Goal: Check status: Check status

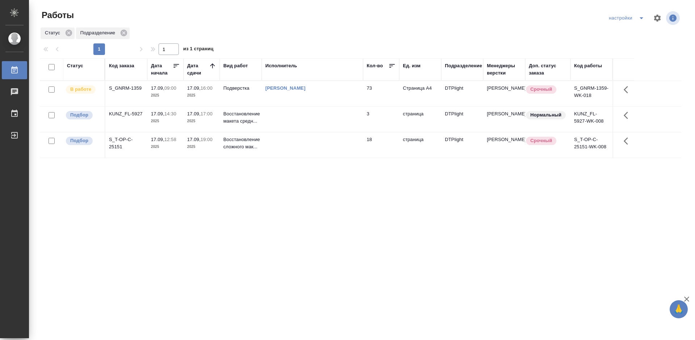
click at [368, 224] on div "Статус Код заказа Дата начала Дата сдачи Вид работ Исполнитель Кол-во Ед. изм П…" at bounding box center [360, 188] width 641 height 260
click at [128, 88] on div "S_GNRM-1359" at bounding box center [126, 88] width 35 height 7
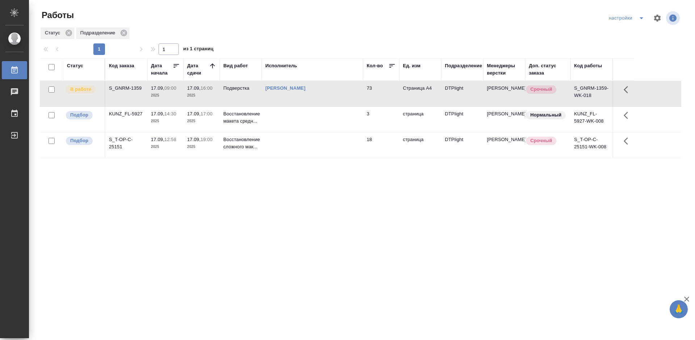
click at [128, 88] on div "S_GNRM-1359" at bounding box center [126, 88] width 35 height 7
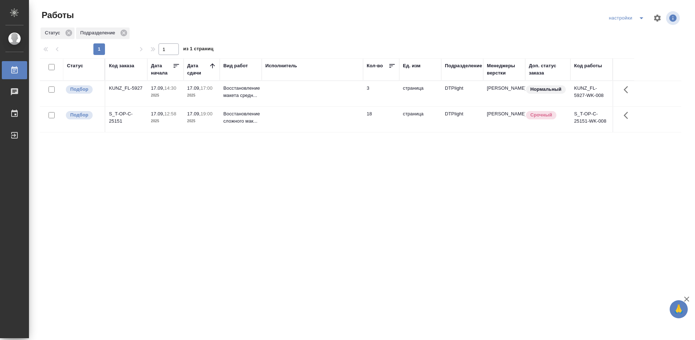
click at [183, 150] on div "Статус Код заказа Дата начала Дата сдачи Вид работ Исполнитель Кол-во Ед. изм П…" at bounding box center [360, 188] width 641 height 260
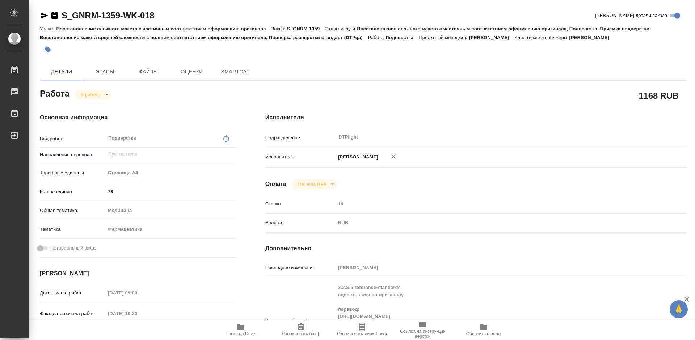
type textarea "x"
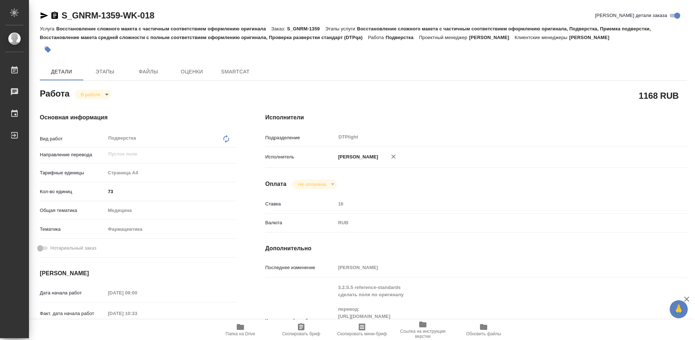
type textarea "x"
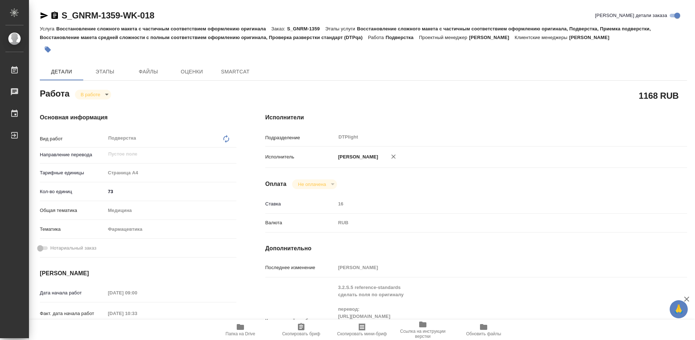
type textarea "x"
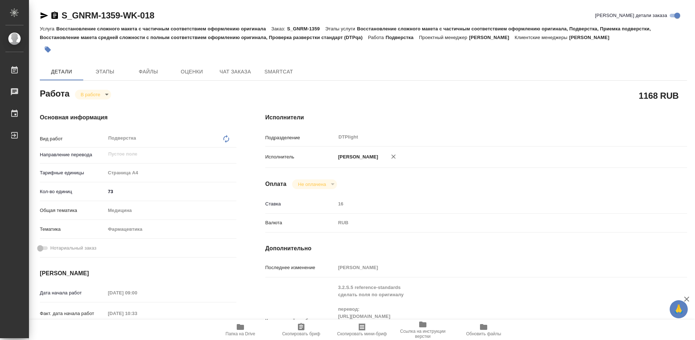
click at [242, 327] on icon "button" at bounding box center [240, 327] width 7 height 6
type textarea "x"
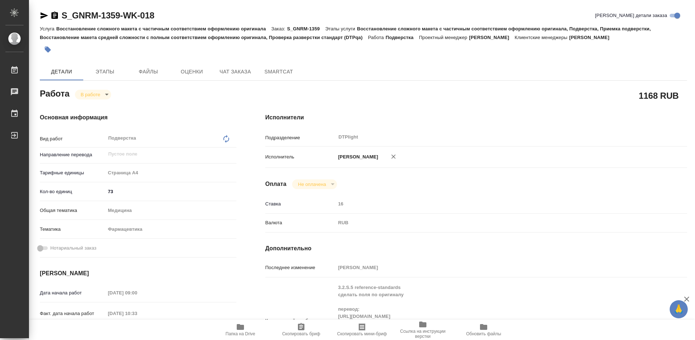
type textarea "x"
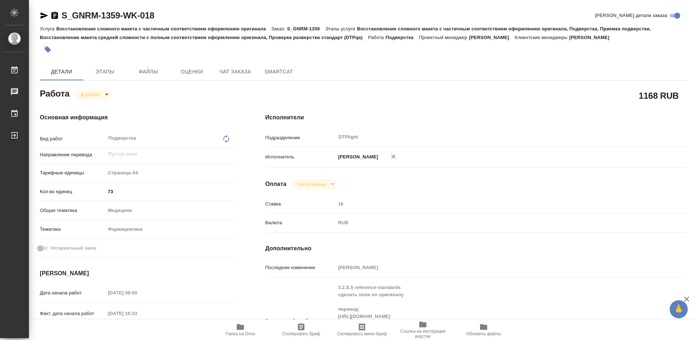
type textarea "x"
click at [103, 96] on body "🙏 .cls-1 fill:#fff; AWATERA [PERSON_NAME] Работы 0 Чаты График Выйти S_GNRM-135…" at bounding box center [347, 170] width 695 height 340
click at [179, 98] on div at bounding box center [347, 170] width 695 height 340
click at [85, 93] on body "🙏 .cls-1 fill:#fff; AWATERA [PERSON_NAME] Работы 0 Чаты График Выйти S_GNRM-135…" at bounding box center [347, 170] width 695 height 340
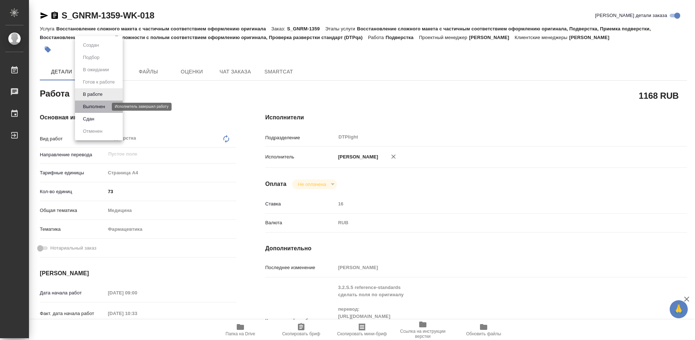
click at [98, 107] on button "Выполнен" at bounding box center [94, 107] width 26 height 8
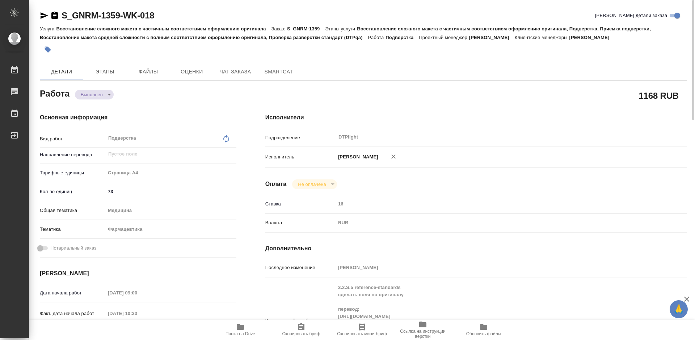
type textarea "x"
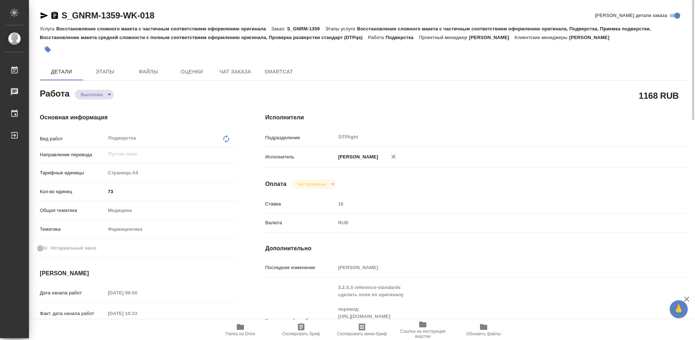
type textarea "x"
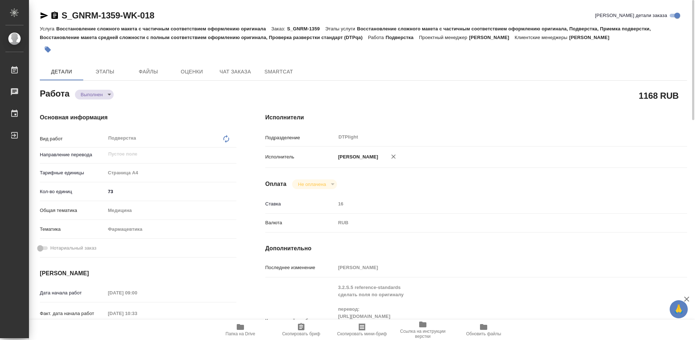
type textarea "x"
